Goal: Obtain resource: Download file/media

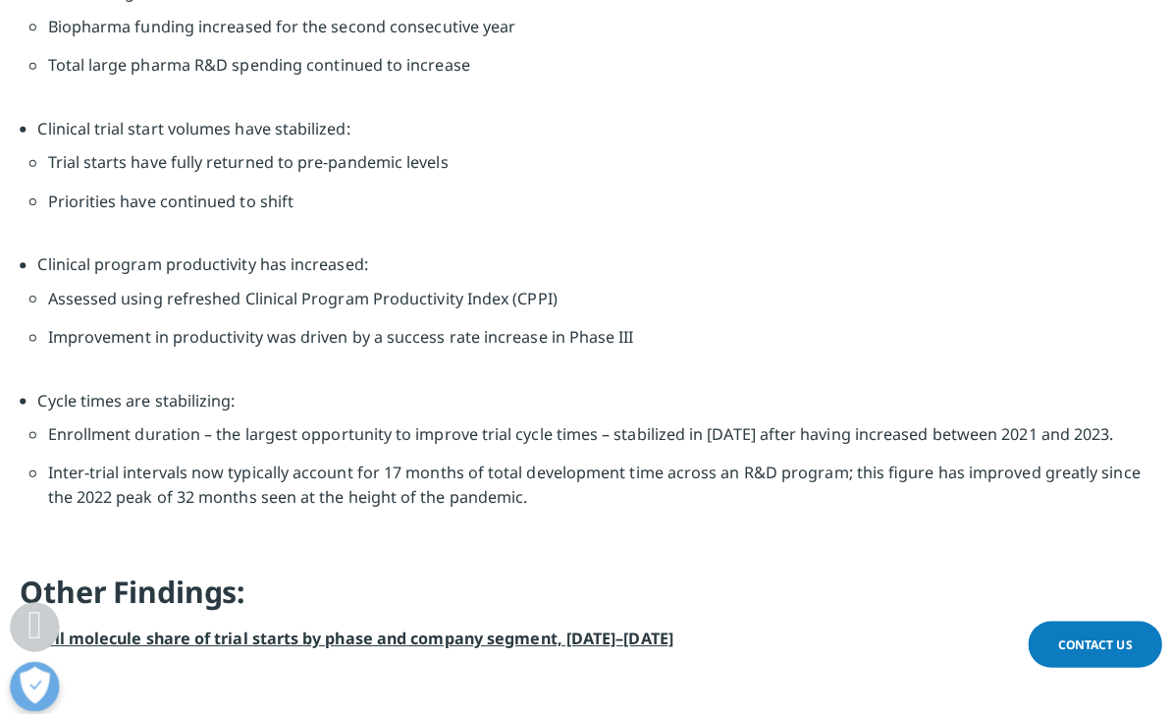
scroll to position [2212, 0]
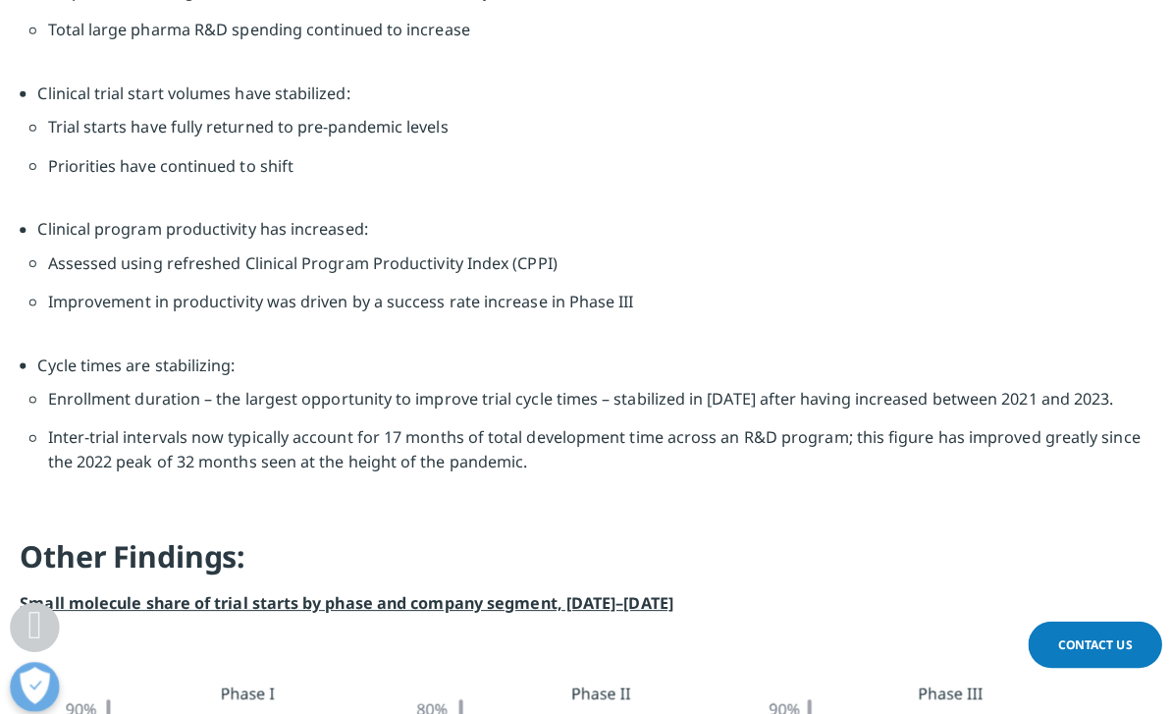
click at [701, 335] on ul "Assessed using refreshed Clinical Program Productivity Index (CPPI) Improvement…" at bounding box center [594, 287] width 1111 height 96
click at [725, 301] on li "Improvement in productivity was driven by a success rate increase in Phase III" at bounding box center [595, 306] width 1092 height 38
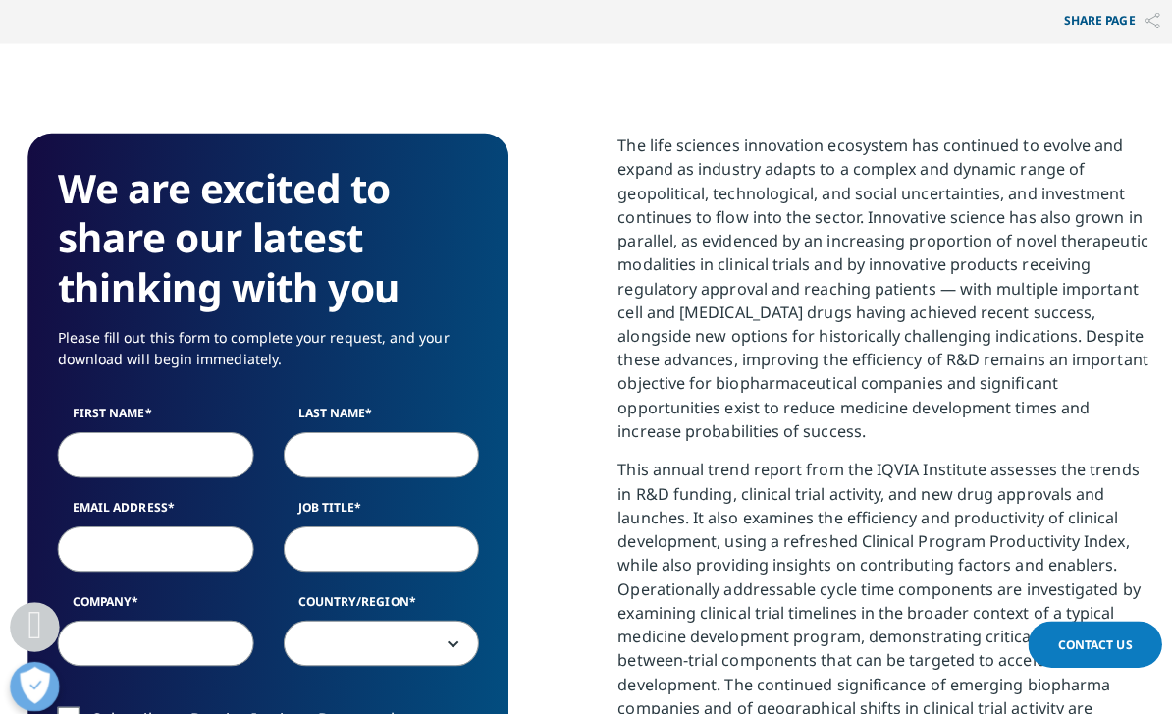
click at [198, 451] on input "First Name" at bounding box center [156, 449] width 194 height 45
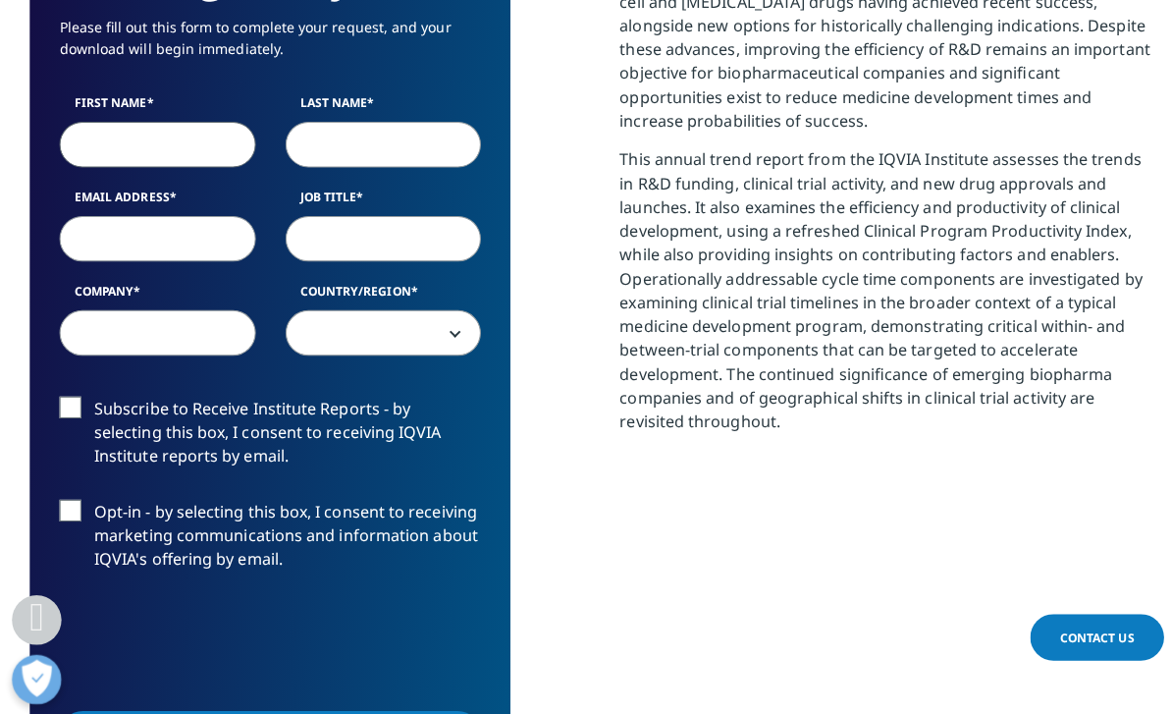
scroll to position [726, 0]
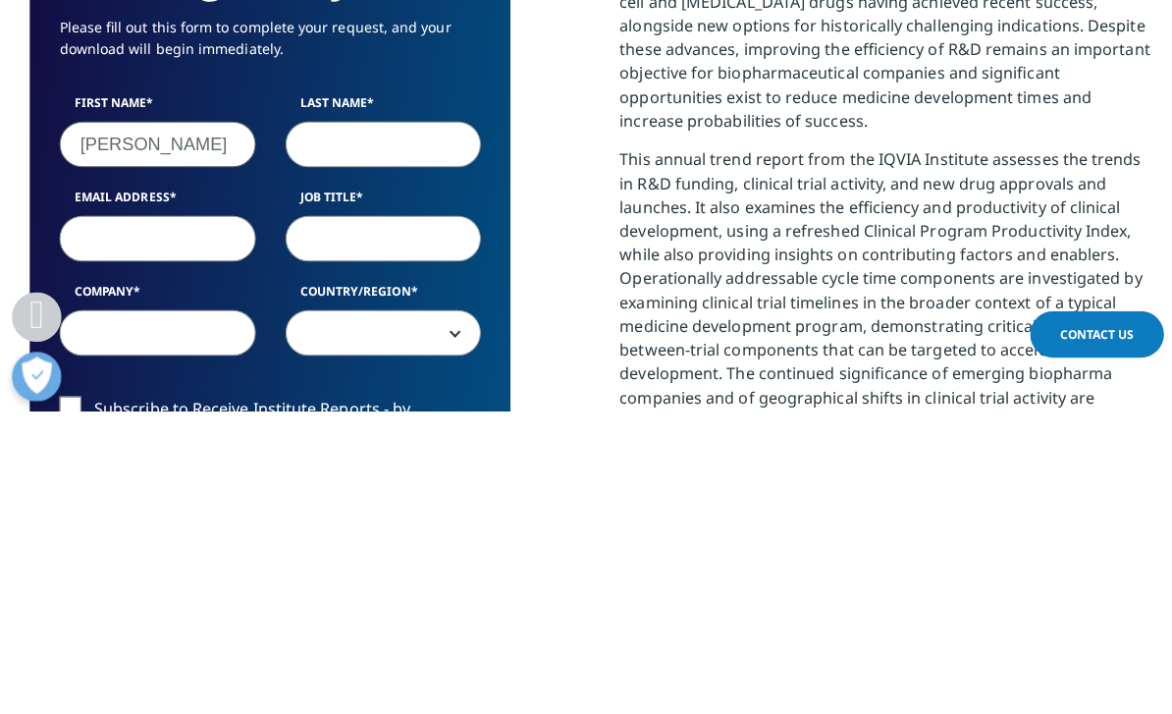
type input "[PERSON_NAME]"
click at [376, 427] on input "Last Name" at bounding box center [380, 449] width 194 height 45
type input "Laishram"
click at [196, 520] on input "Email Address" at bounding box center [156, 542] width 194 height 45
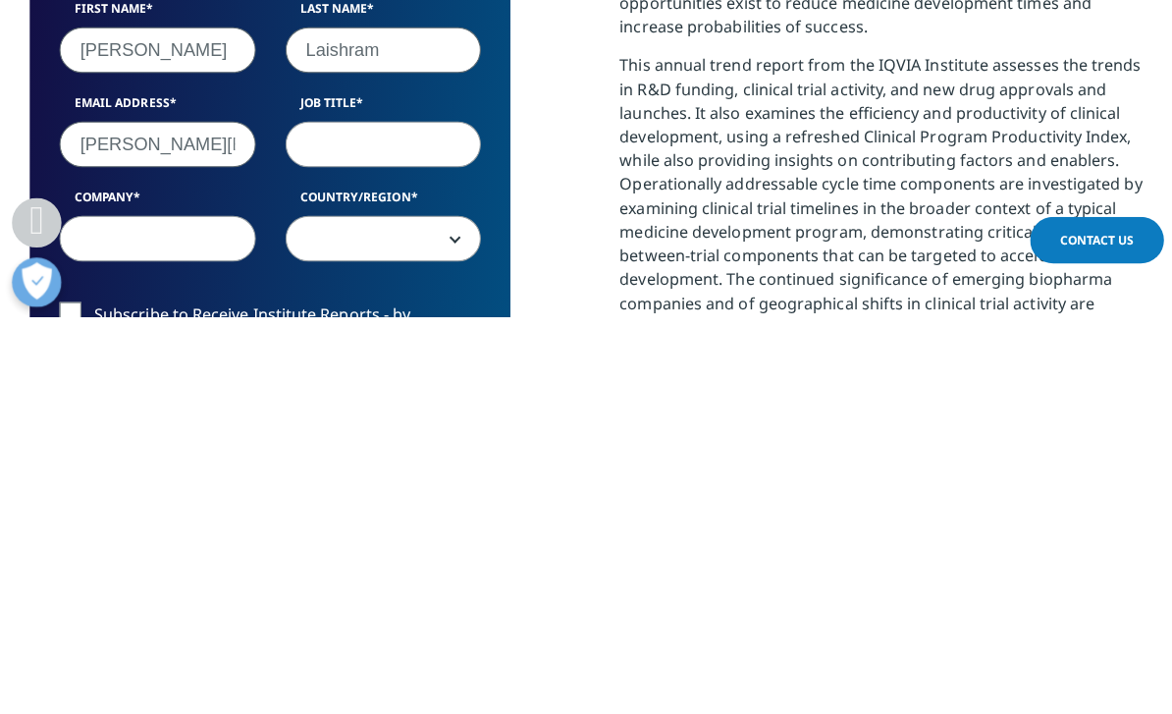
type input "[PERSON_NAME][EMAIL_ADDRESS][DOMAIN_NAME]"
click at [358, 520] on input "Job Title" at bounding box center [380, 542] width 194 height 45
type input "Management Consulting Manager"
click at [126, 614] on input "Company" at bounding box center [156, 636] width 194 height 45
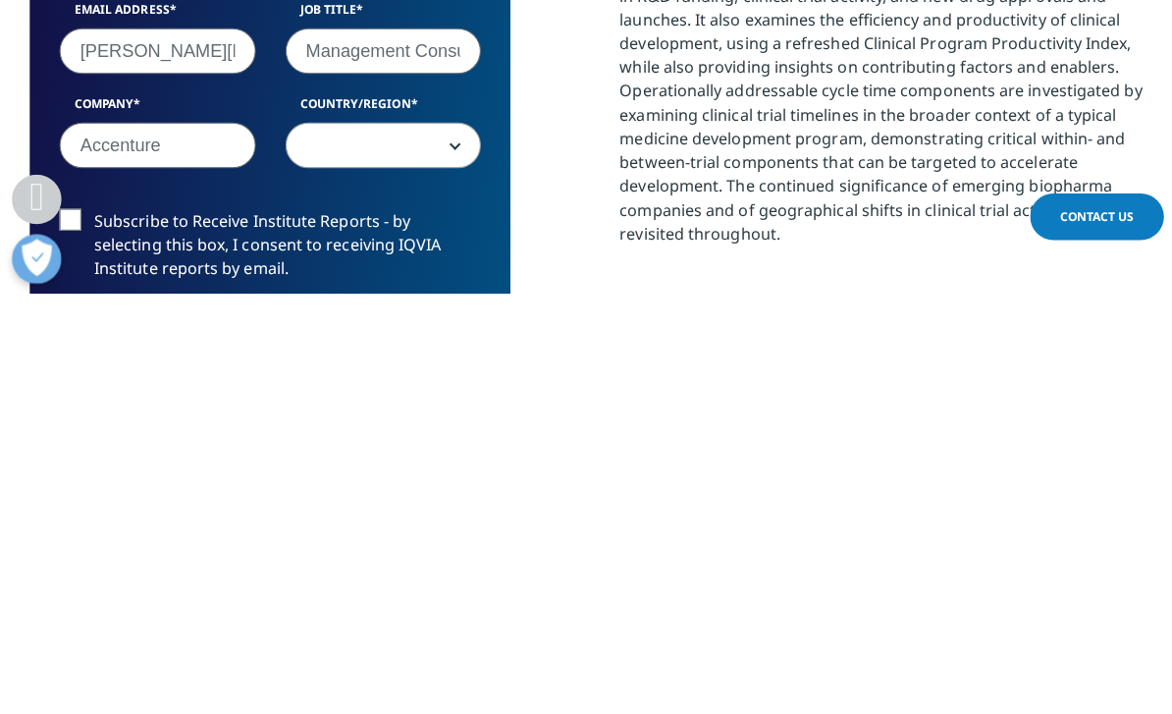
type input "Accenture"
click at [359, 545] on span at bounding box center [380, 567] width 192 height 45
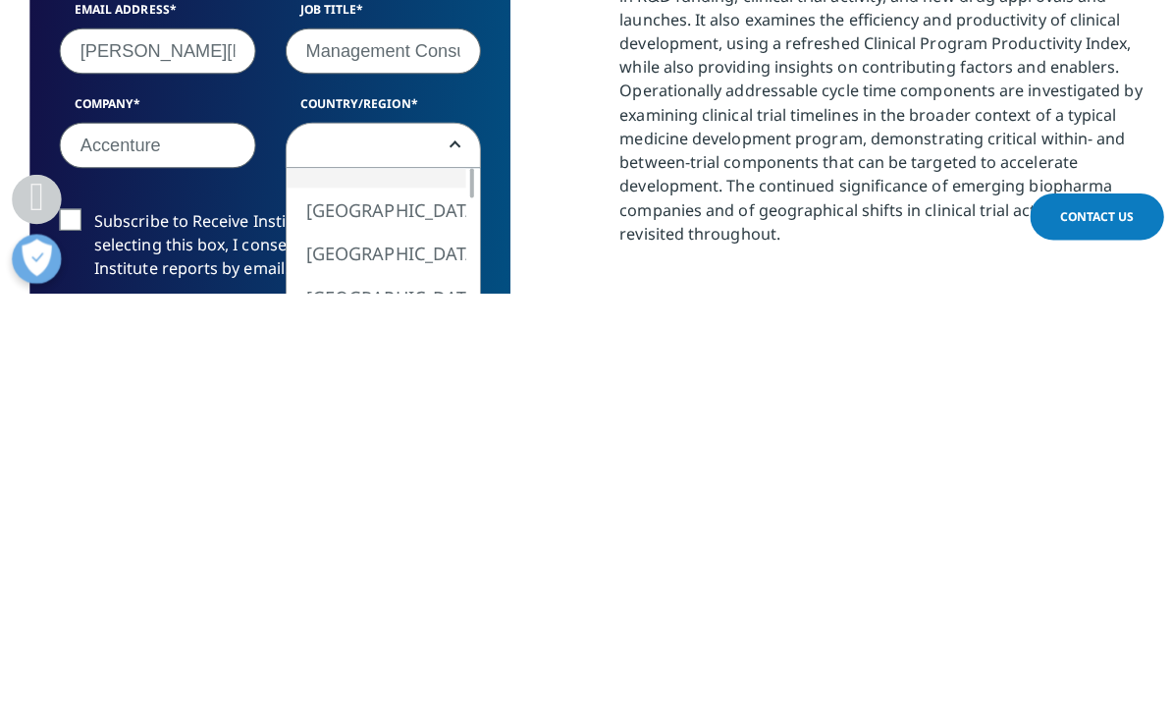
scroll to position [1213, 0]
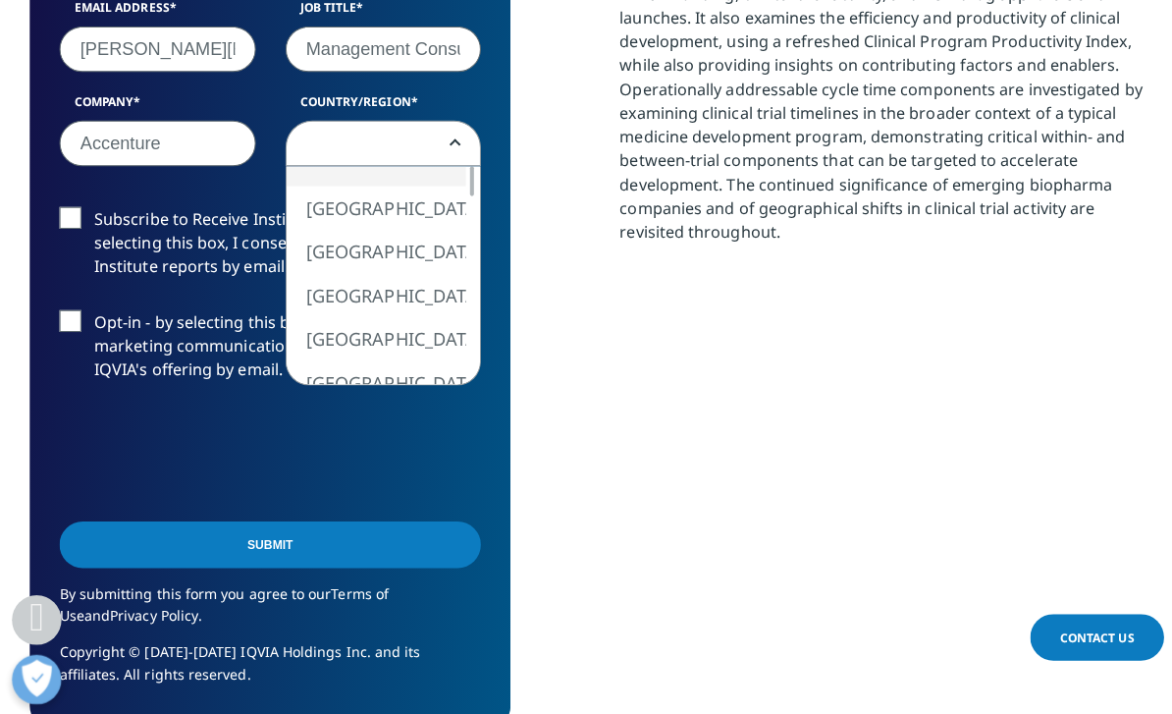
click at [327, 138] on span at bounding box center [380, 150] width 192 height 45
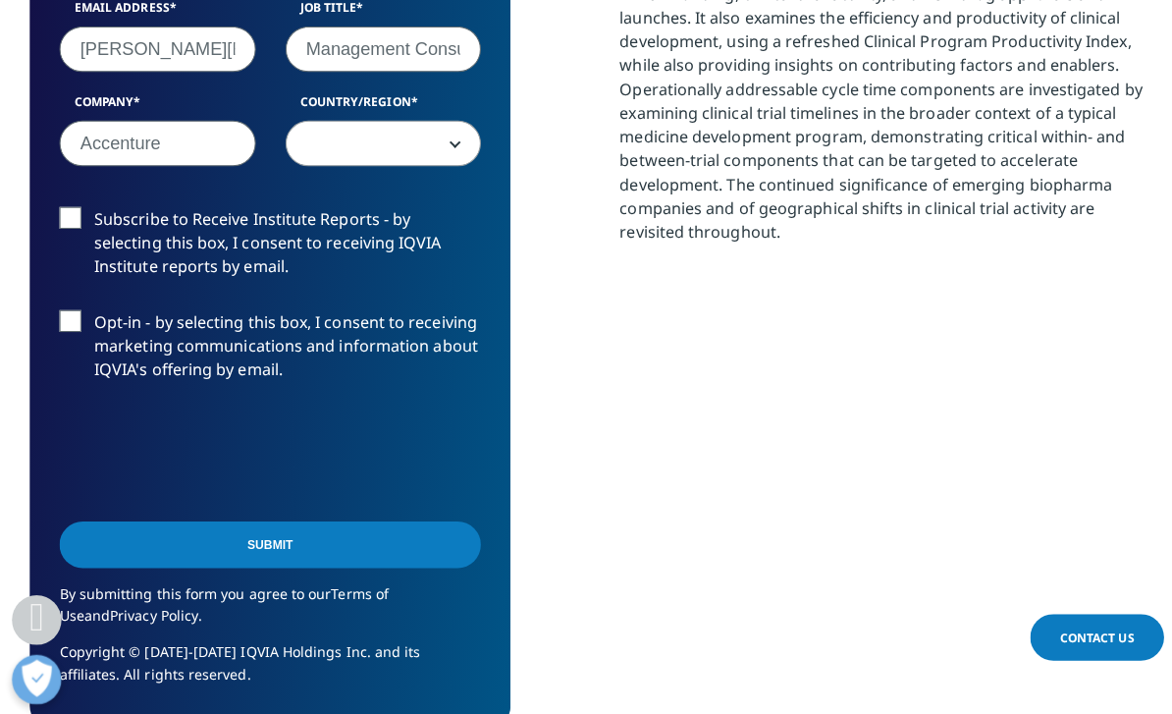
click at [311, 128] on span at bounding box center [380, 150] width 192 height 45
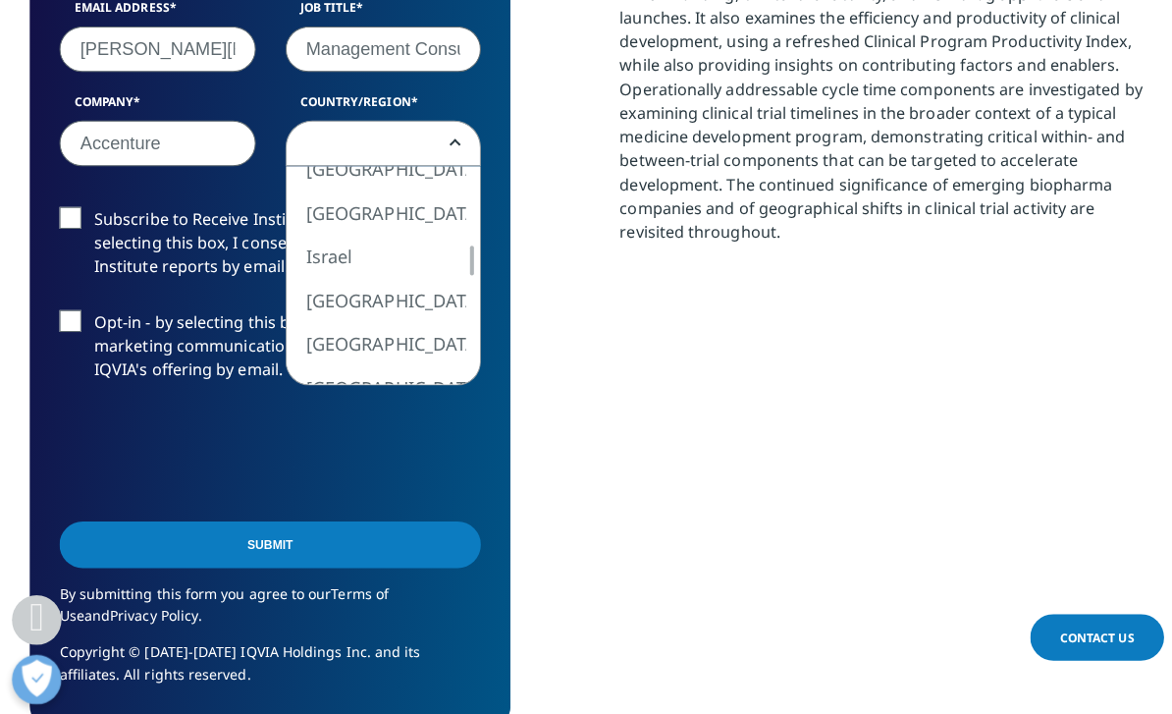
select select "[GEOGRAPHIC_DATA]"
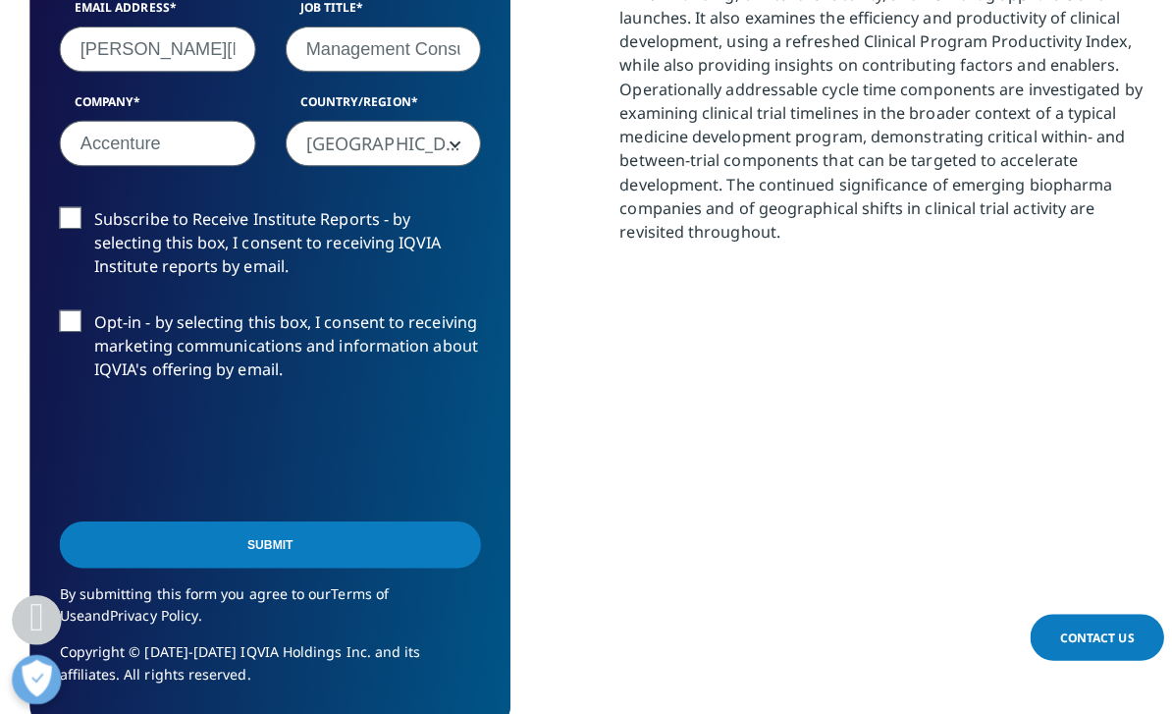
click at [305, 558] on input "Submit" at bounding box center [267, 546] width 417 height 46
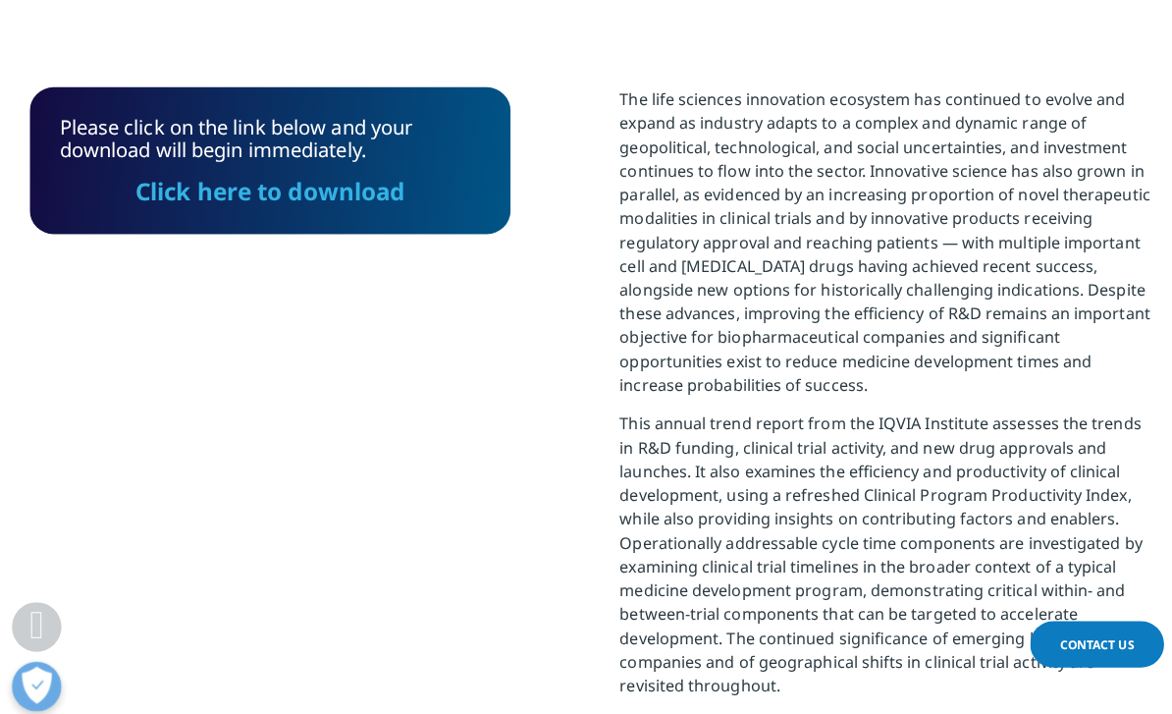
scroll to position [729, 0]
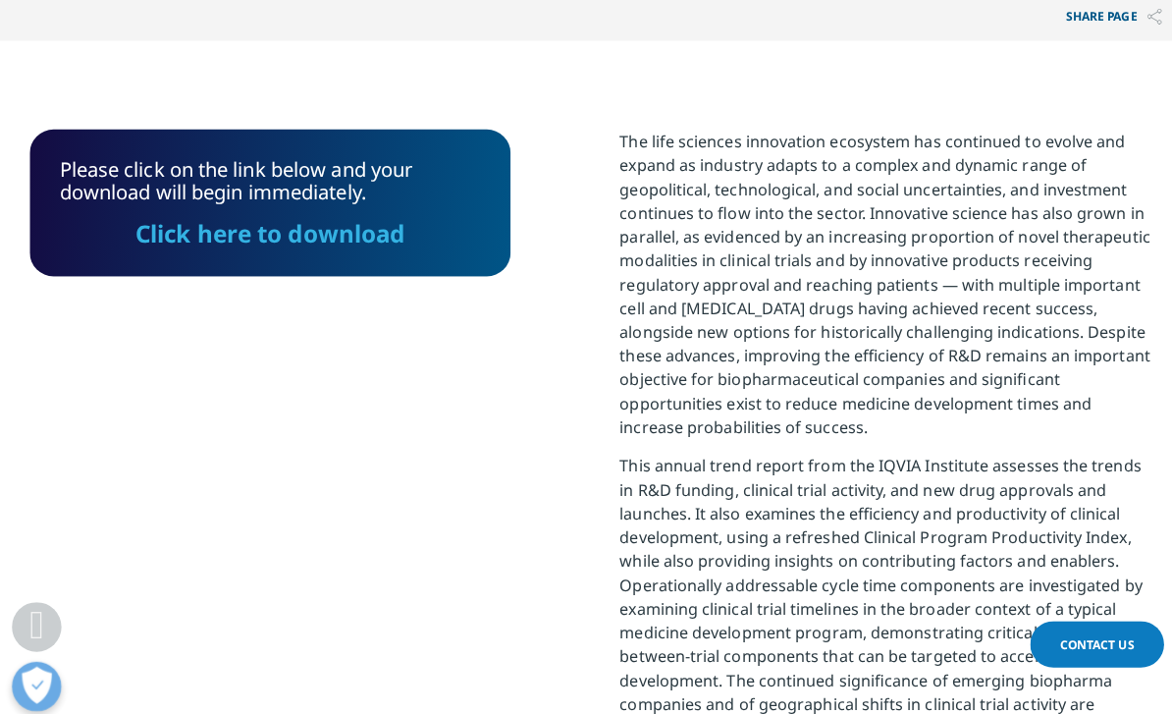
click at [375, 247] on link "Click here to download" at bounding box center [267, 231] width 267 height 32
